Goal: Find specific page/section

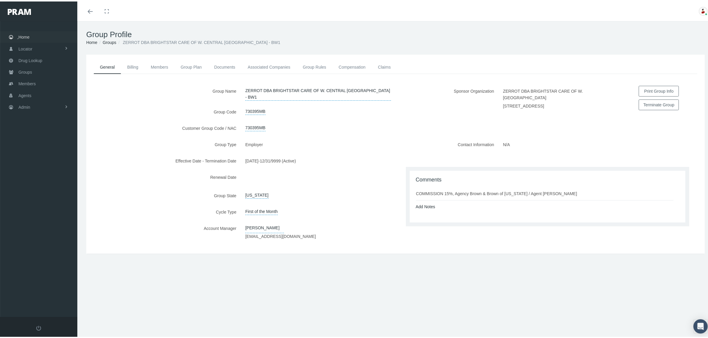
click at [27, 37] on span "Home" at bounding box center [23, 35] width 11 height 11
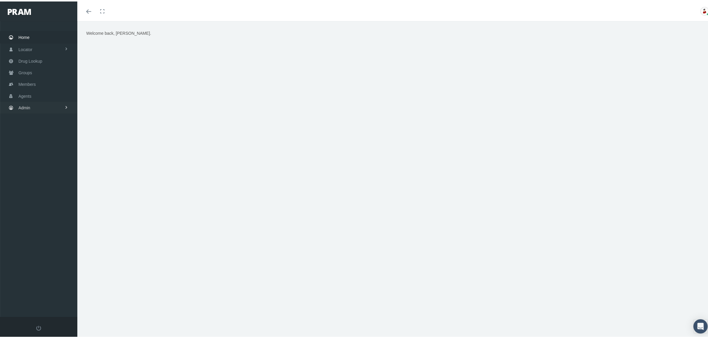
click at [47, 108] on link "Admin" at bounding box center [38, 107] width 77 height 12
click at [45, 139] on link "Claims" at bounding box center [38, 141] width 77 height 10
click at [47, 153] on span "PBM Invoices" at bounding box center [36, 153] width 26 height 10
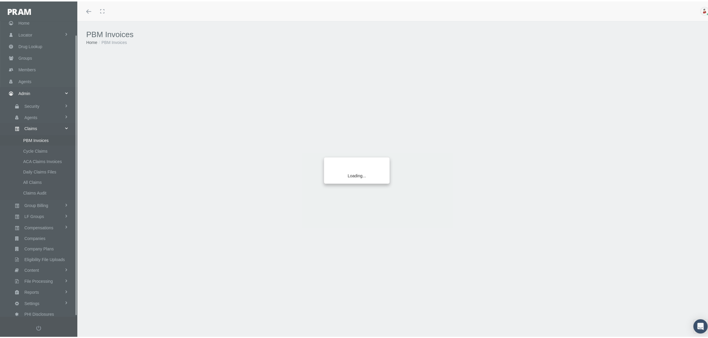
scroll to position [15, 0]
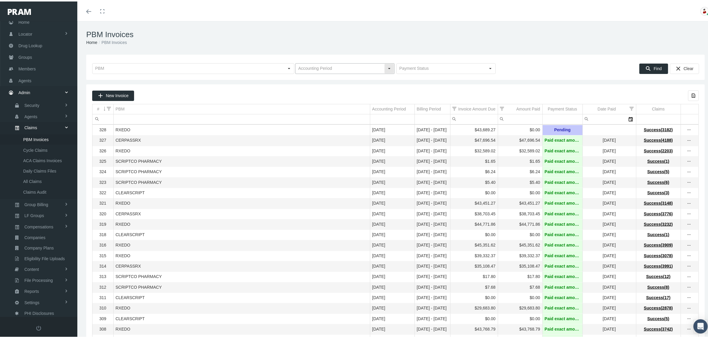
click at [386, 66] on div "Select" at bounding box center [390, 67] width 10 height 10
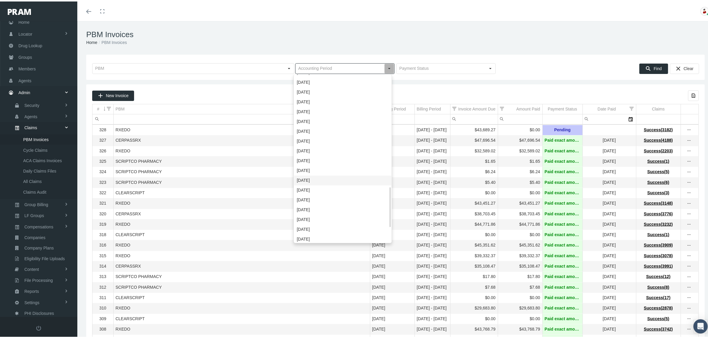
scroll to position [466, 0]
click at [315, 114] on div "August 2021" at bounding box center [342, 113] width 97 height 10
type input "August 2021"
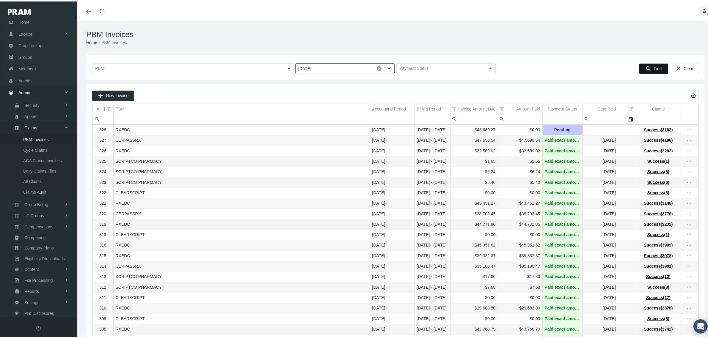
click at [654, 65] on span "Find" at bounding box center [658, 67] width 8 height 5
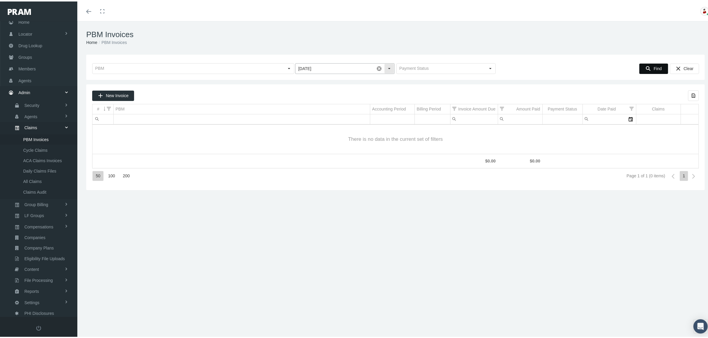
click at [376, 67] on span at bounding box center [379, 67] width 10 height 10
click at [646, 65] on icon "Find" at bounding box center [648, 67] width 5 height 5
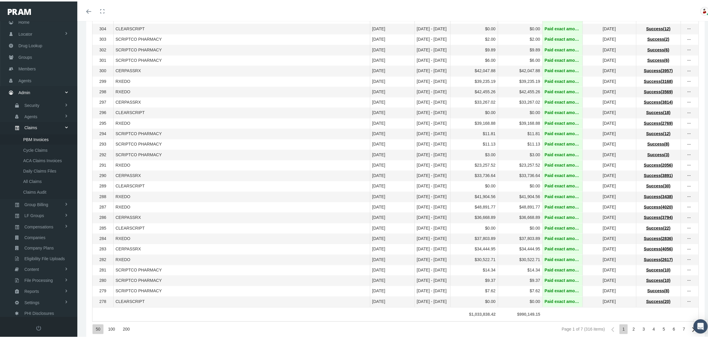
scroll to position [384, 0]
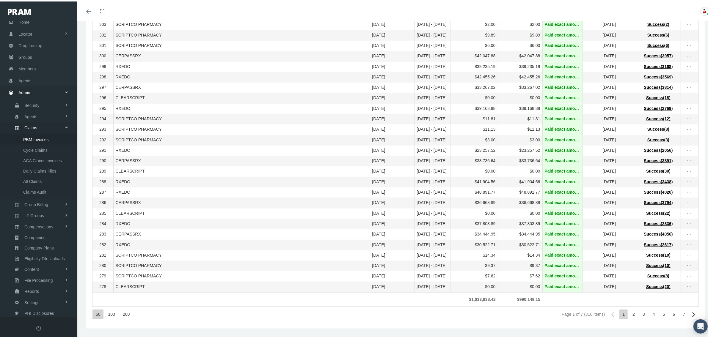
click at [680, 315] on div "7" at bounding box center [684, 313] width 8 height 10
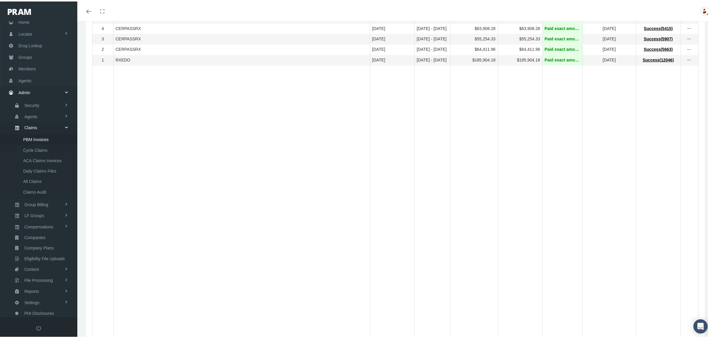
scroll to position [160, 0]
